Goal: Navigation & Orientation: Go to known website

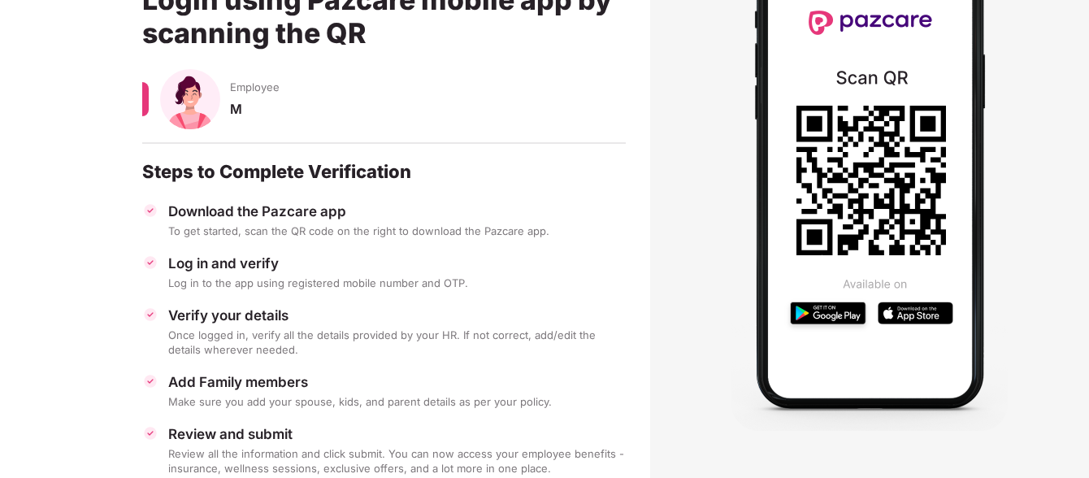
scroll to position [117, 0]
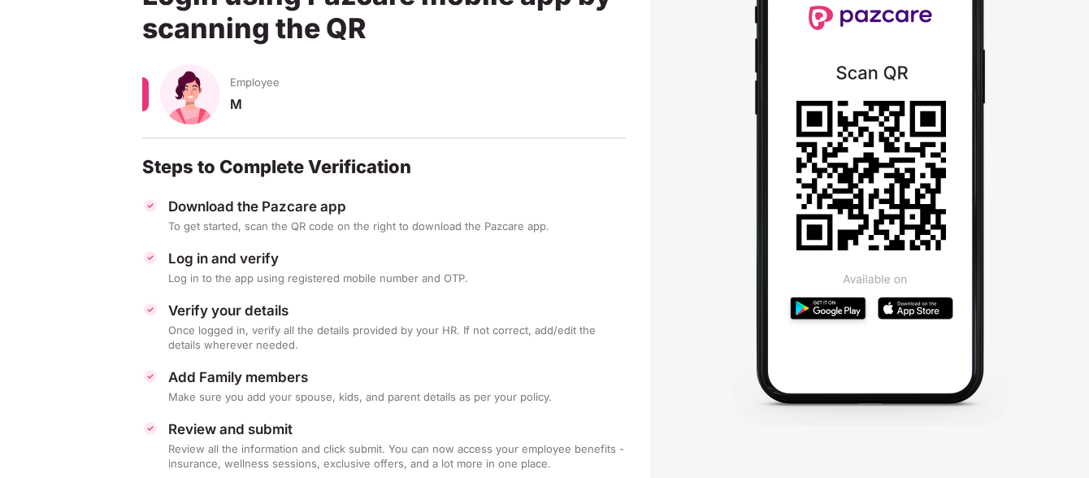
scroll to position [198, 0]
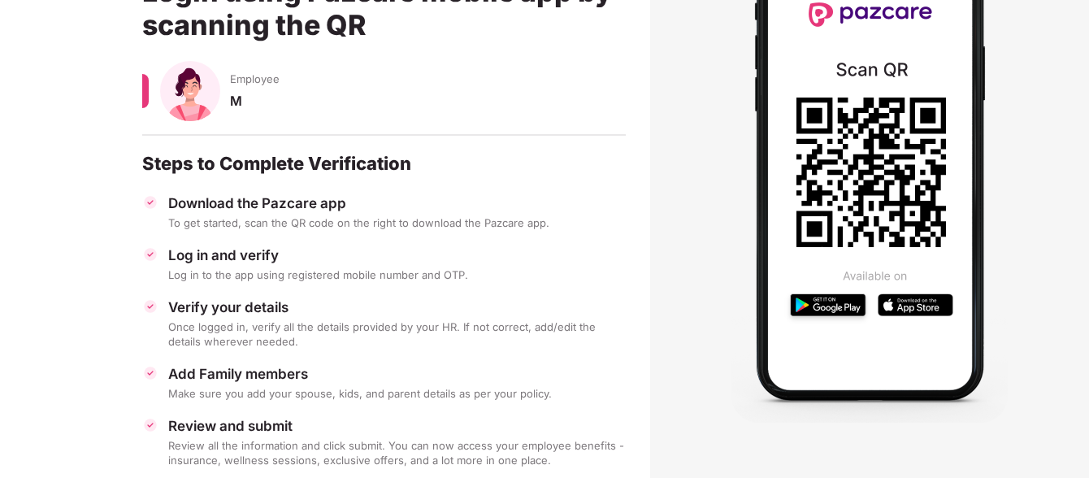
scroll to position [163, 0]
